Goal: Information Seeking & Learning: Learn about a topic

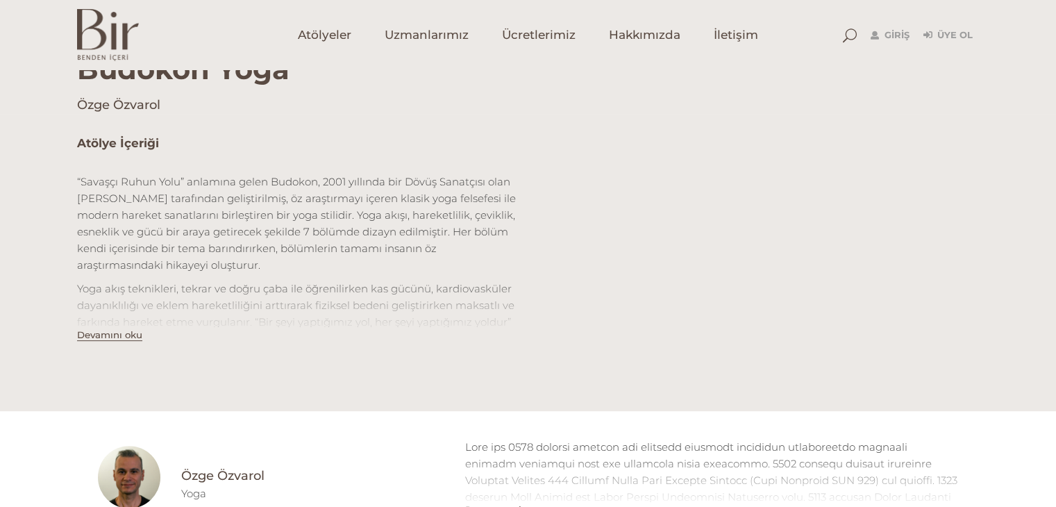
scroll to position [389, 0]
click at [99, 340] on button "Devamını oku" at bounding box center [109, 338] width 65 height 12
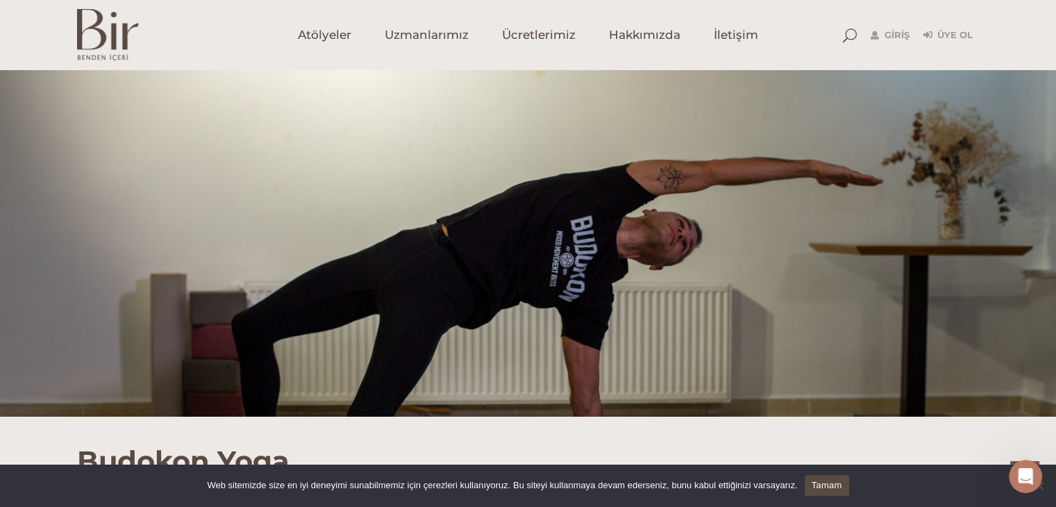
scroll to position [728, 0]
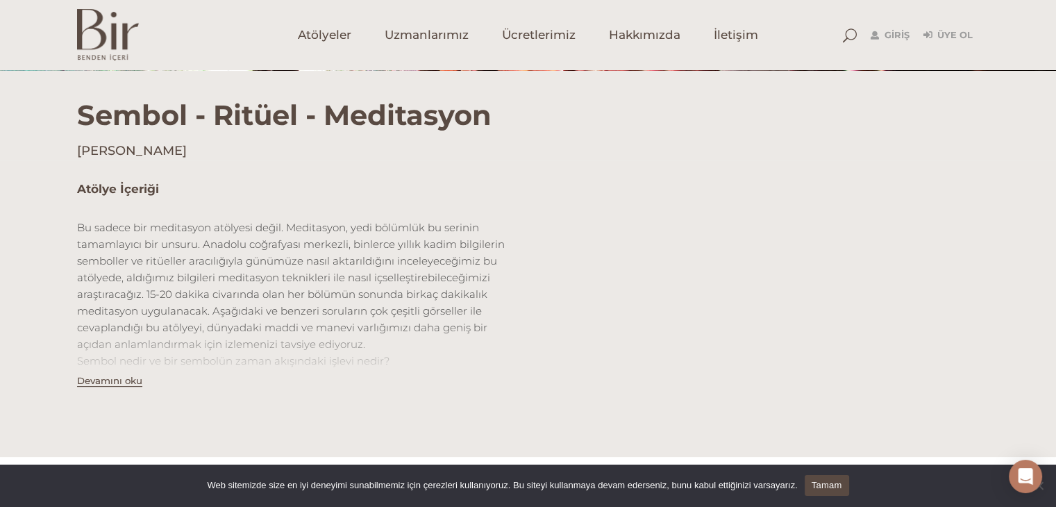
scroll to position [351, 0]
